Goal: Task Accomplishment & Management: Manage account settings

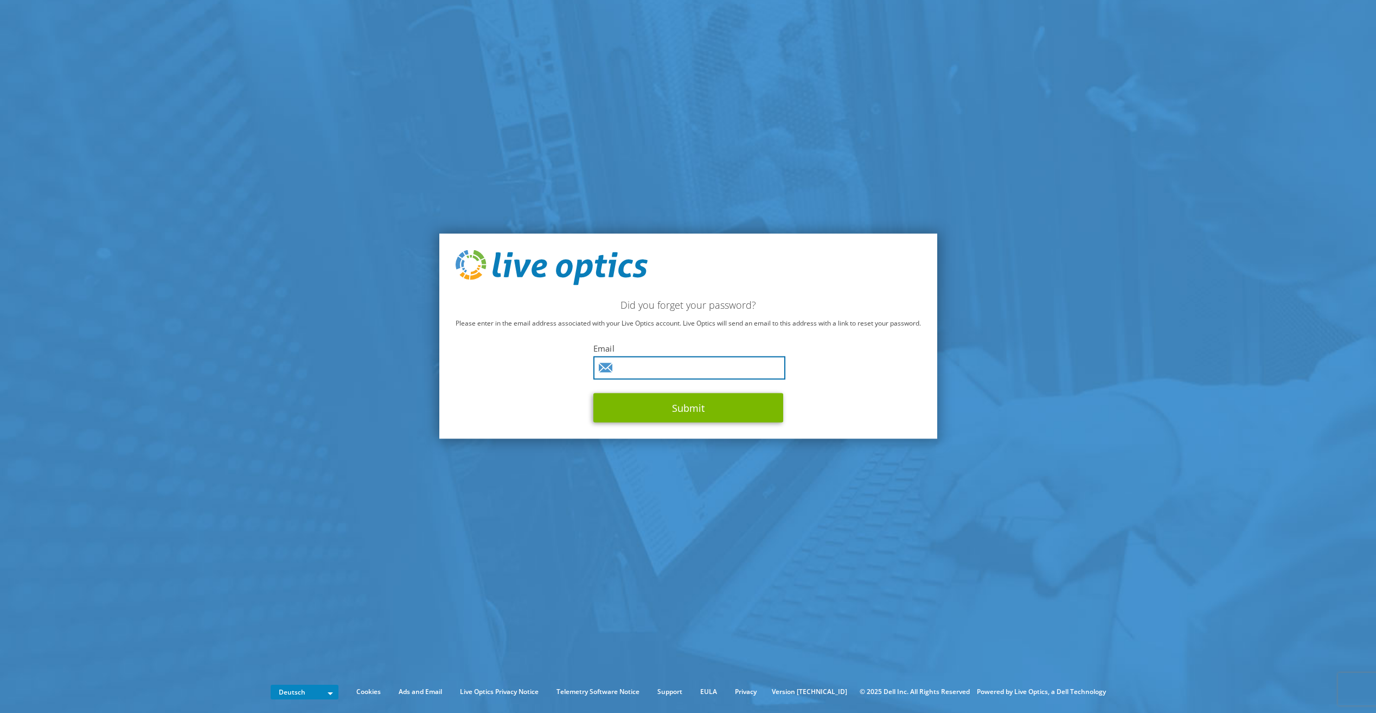
click at [661, 371] on input "text" at bounding box center [689, 367] width 192 height 23
type input "[EMAIL_ADDRESS][DOMAIN_NAME]"
click at [593, 393] on button "Submit" at bounding box center [688, 407] width 190 height 29
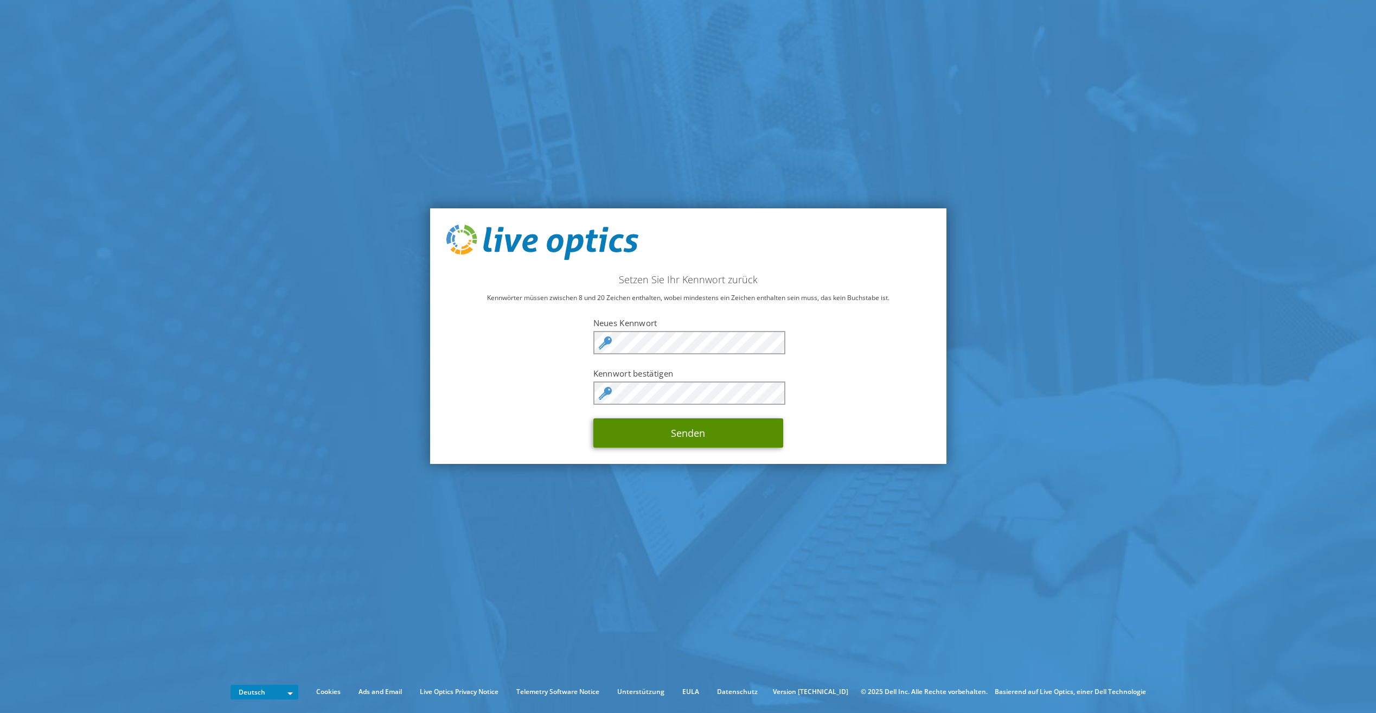
click at [694, 438] on button "Senden" at bounding box center [688, 432] width 190 height 29
